Goal: Transaction & Acquisition: Purchase product/service

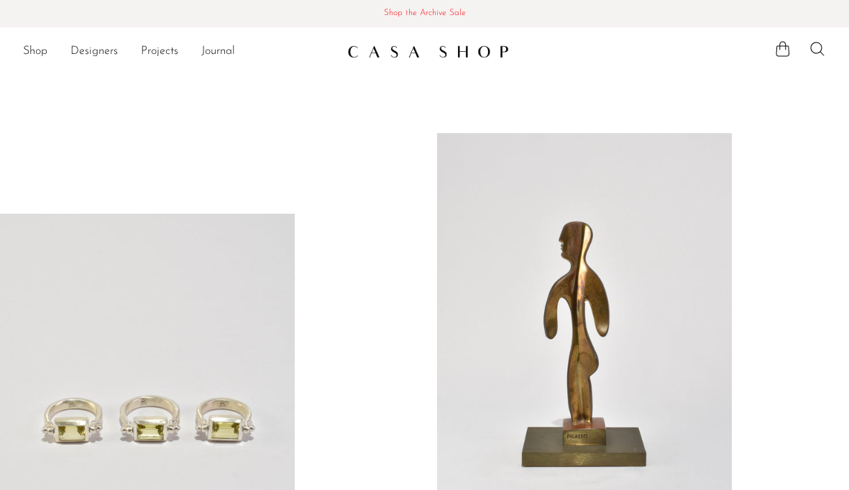
click at [816, 49] on icon at bounding box center [817, 48] width 17 height 17
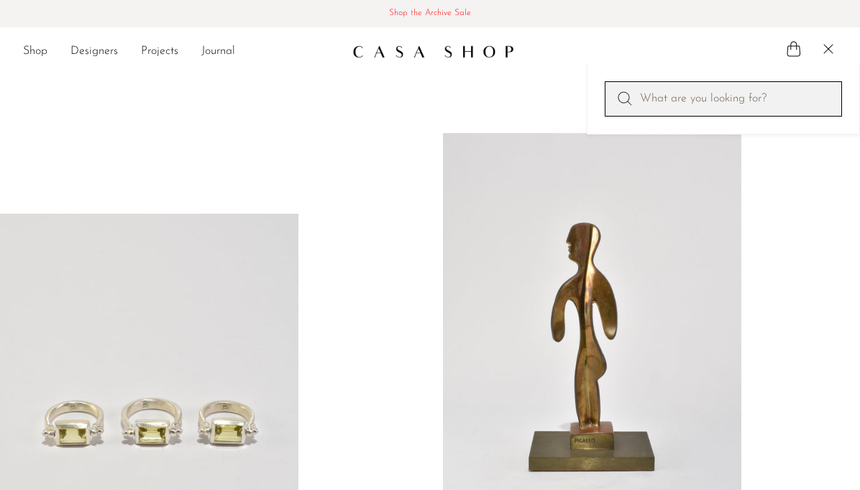
click at [672, 105] on input "Perform a search" at bounding box center [723, 98] width 237 height 35
type input "beacon vase in black onyx"
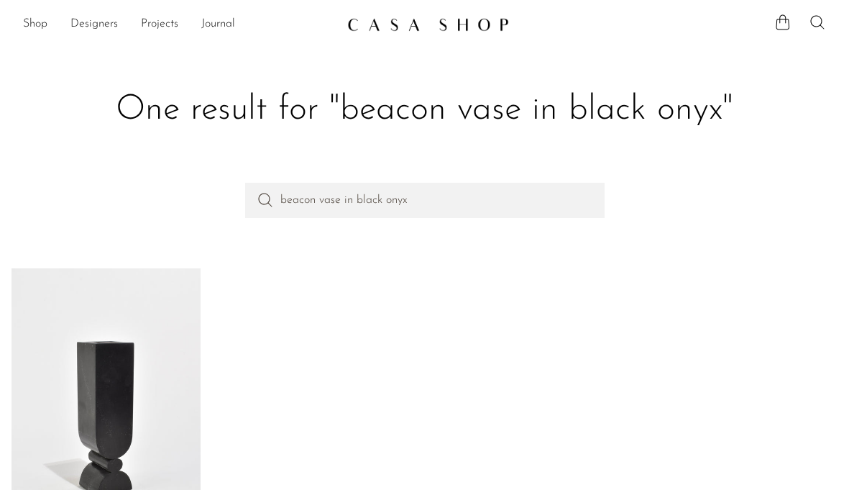
scroll to position [138, 0]
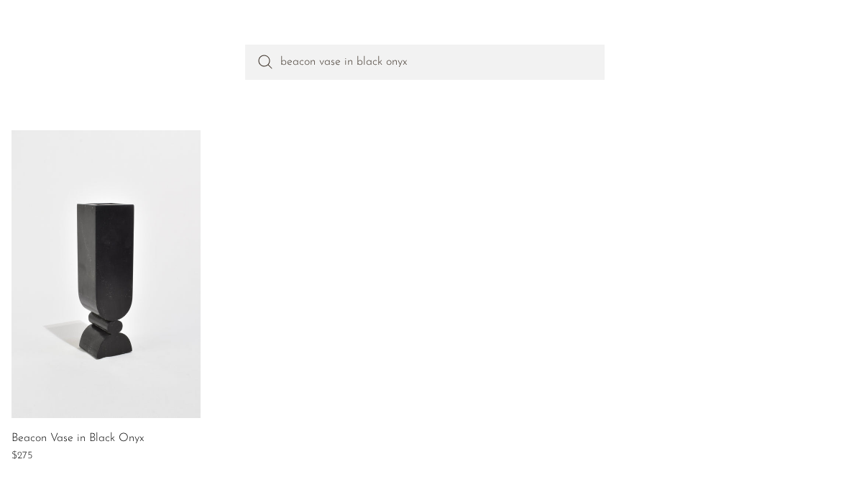
click at [114, 239] on link at bounding box center [106, 274] width 189 height 288
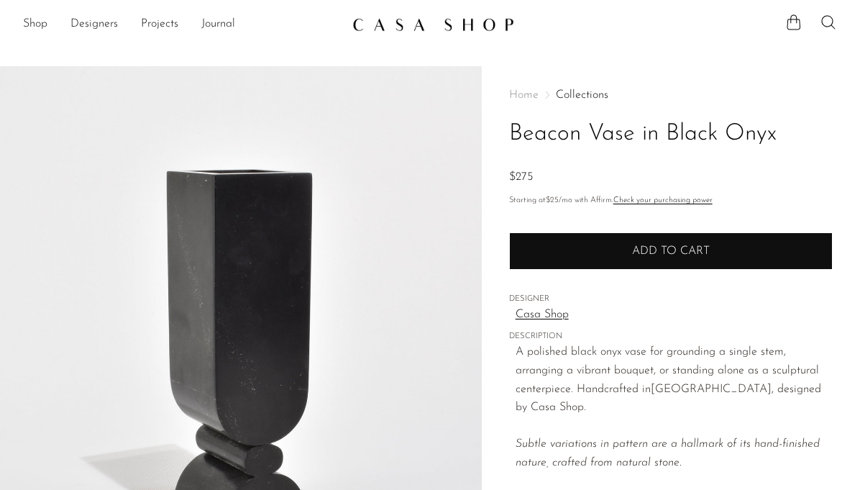
click at [665, 267] on button "Add to cart" at bounding box center [671, 250] width 324 height 37
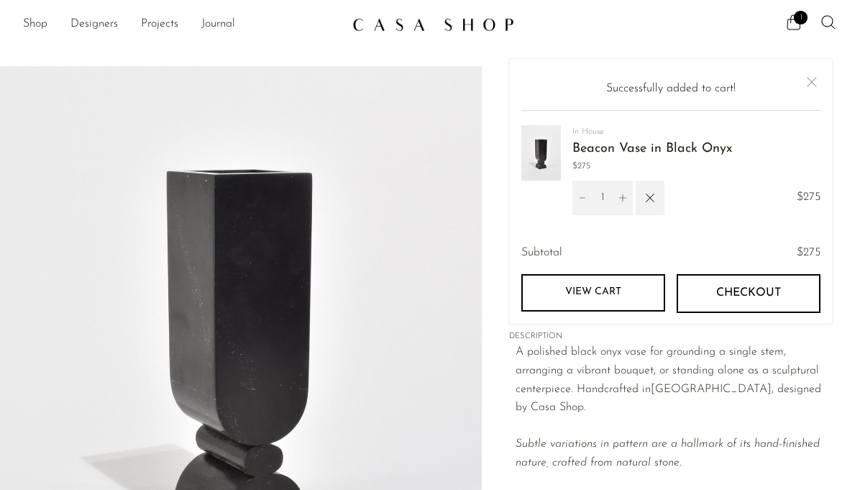
click at [748, 298] on span "Checkout" at bounding box center [748, 293] width 65 height 14
